Goal: Navigation & Orientation: Find specific page/section

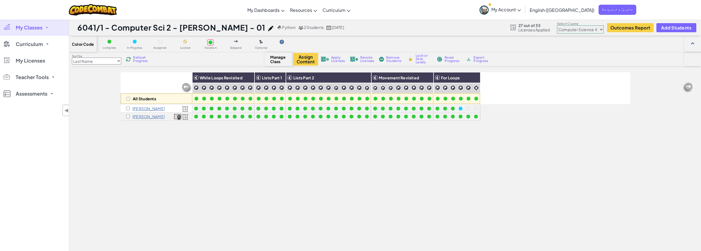
click at [24, 26] on span "My Classes" at bounding box center [29, 27] width 27 height 5
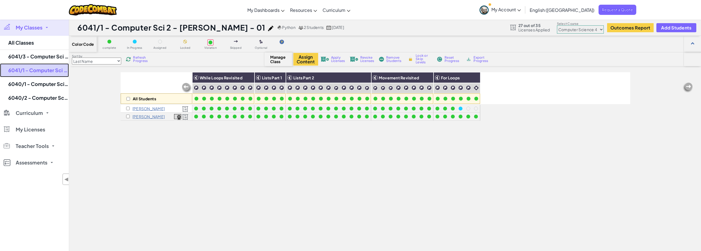
click at [45, 68] on link "6041/1 - Computer Sci 2 - [PERSON_NAME] - 01" at bounding box center [34, 70] width 69 height 14
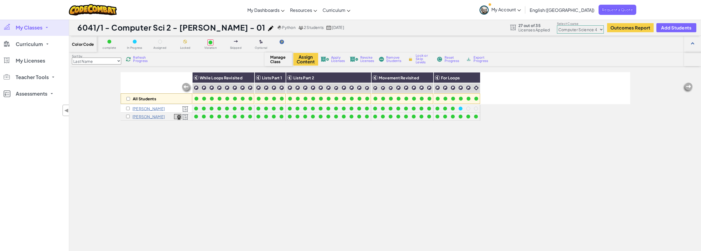
click at [37, 26] on span "My Classes" at bounding box center [29, 27] width 27 height 5
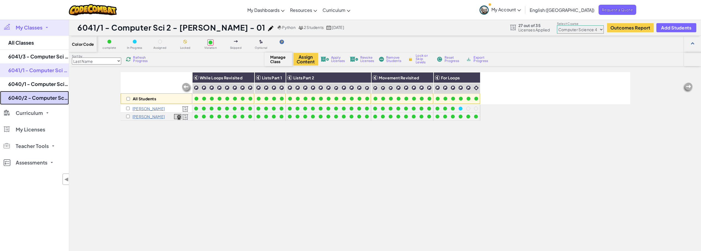
click at [44, 96] on link "6040/2 - Computer Science 1 - [PERSON_NAME] - 02" at bounding box center [34, 98] width 69 height 14
select select "560f1a9f22961295f9427742"
